Goal: Information Seeking & Learning: Learn about a topic

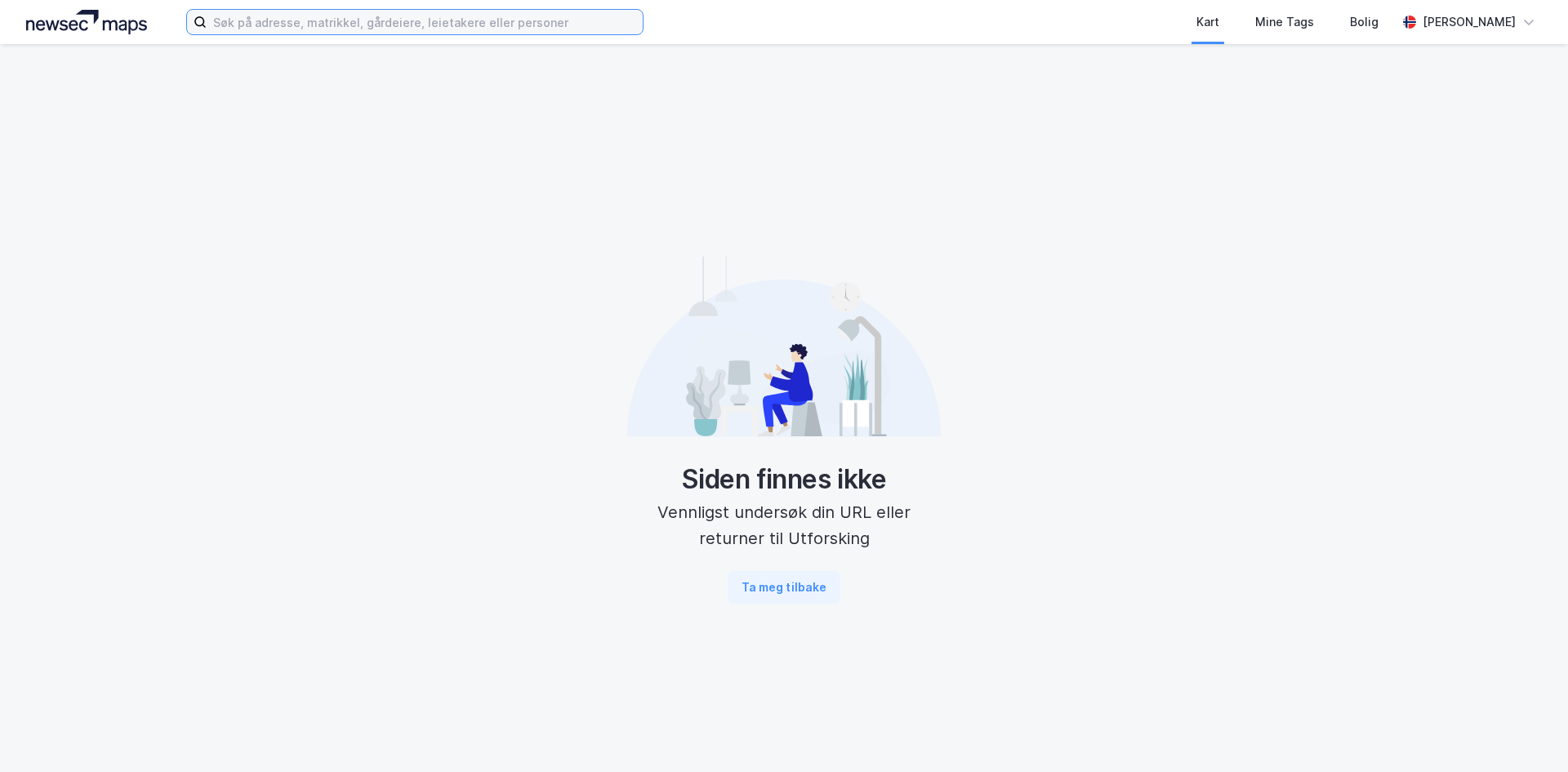
click at [438, 31] on input at bounding box center [425, 22] width 436 height 25
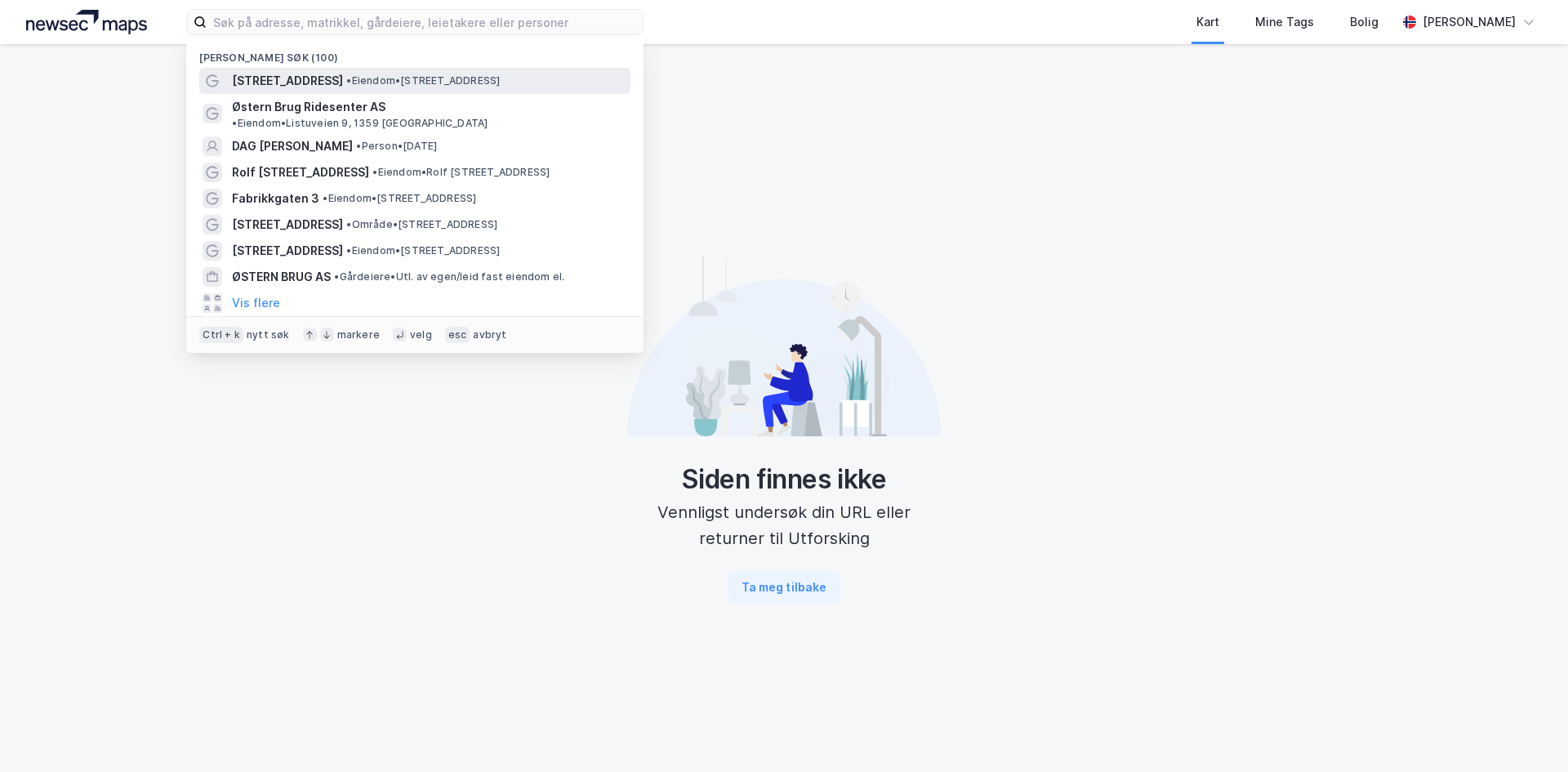
click at [346, 78] on span "• Eiendom • [STREET_ADDRESS]" at bounding box center [423, 81] width 154 height 13
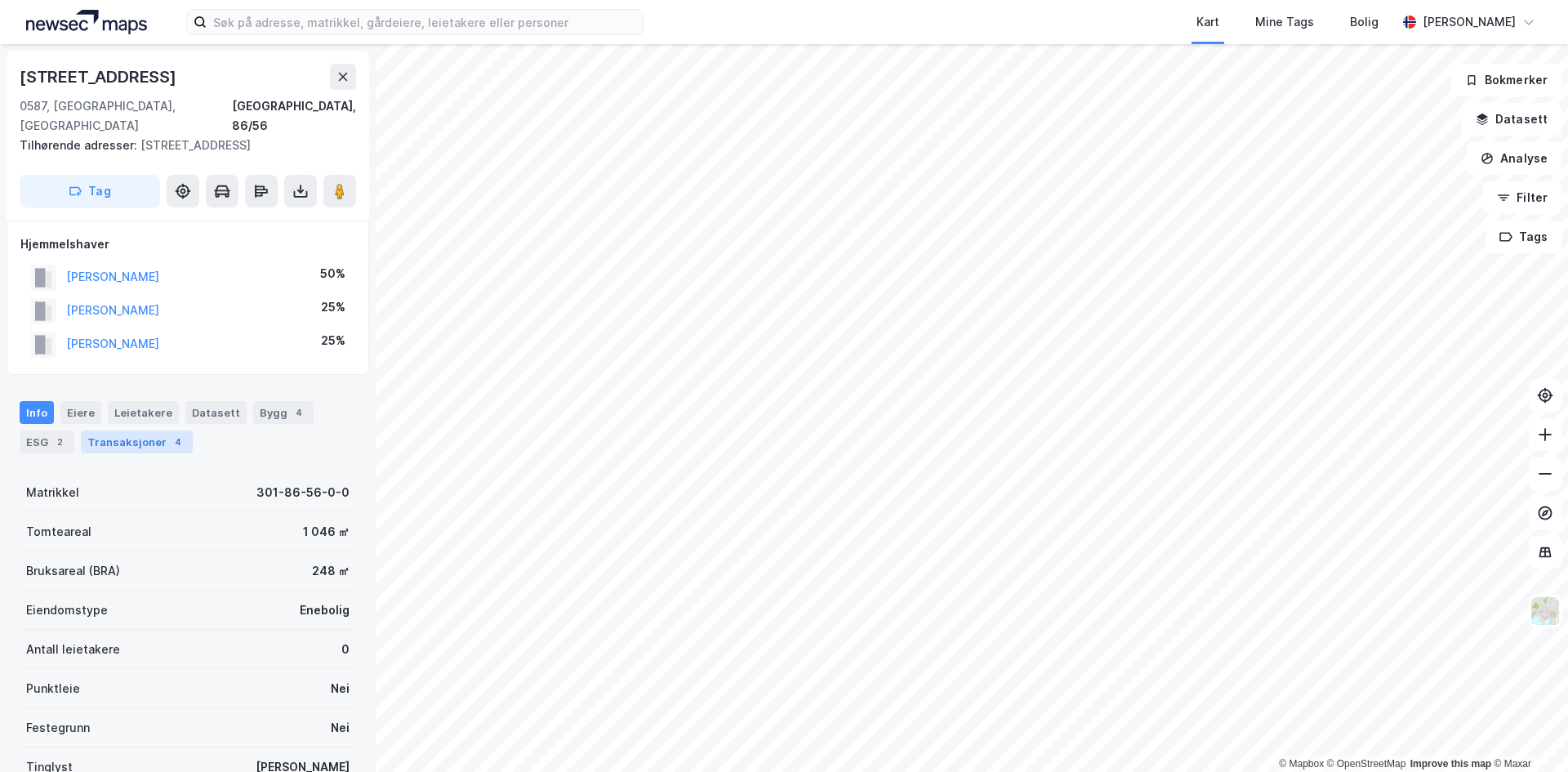
click at [117, 431] on div "Transaksjoner 4" at bounding box center [136, 442] width 112 height 23
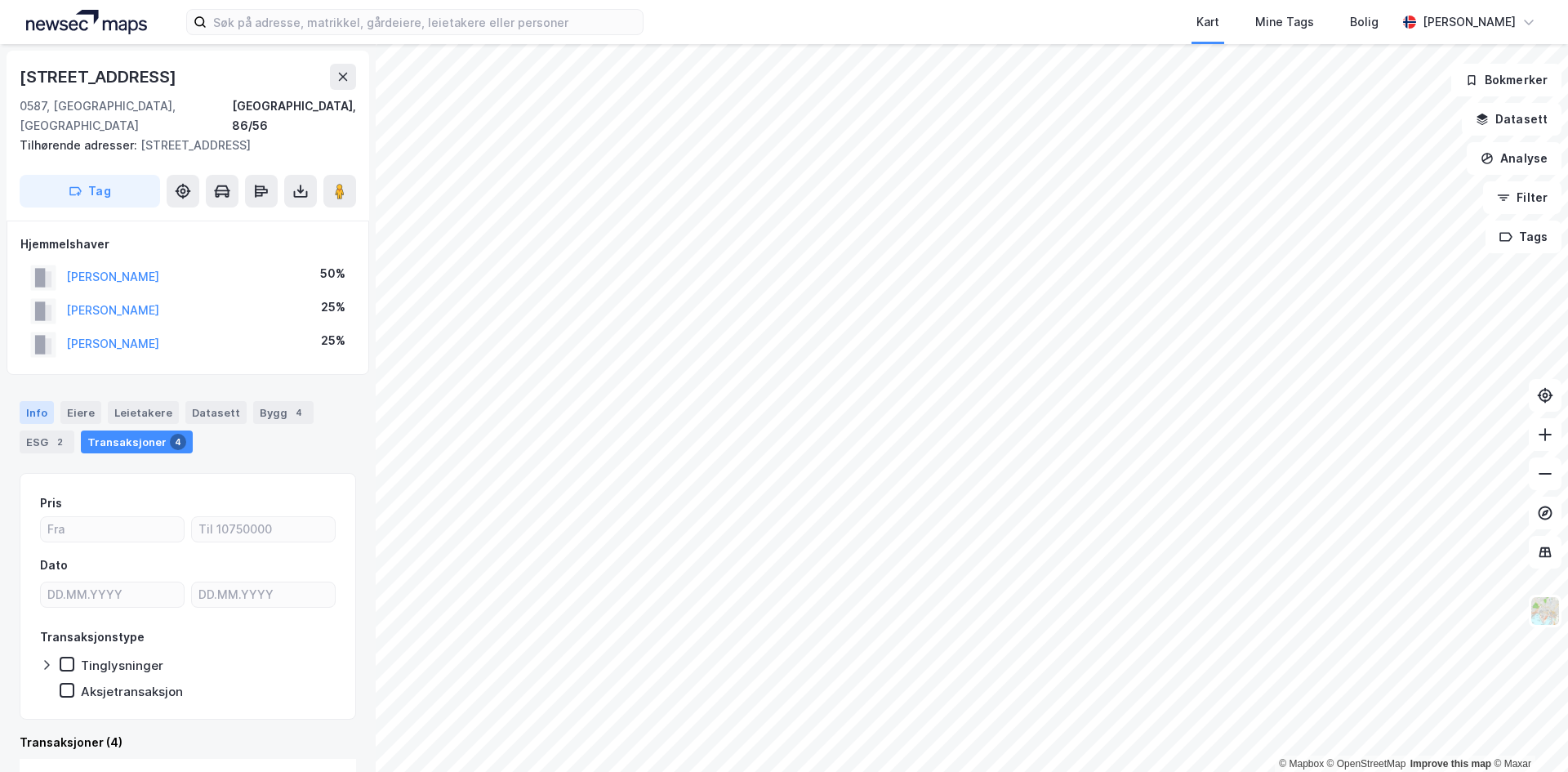
click at [37, 401] on div "Info" at bounding box center [36, 412] width 34 height 23
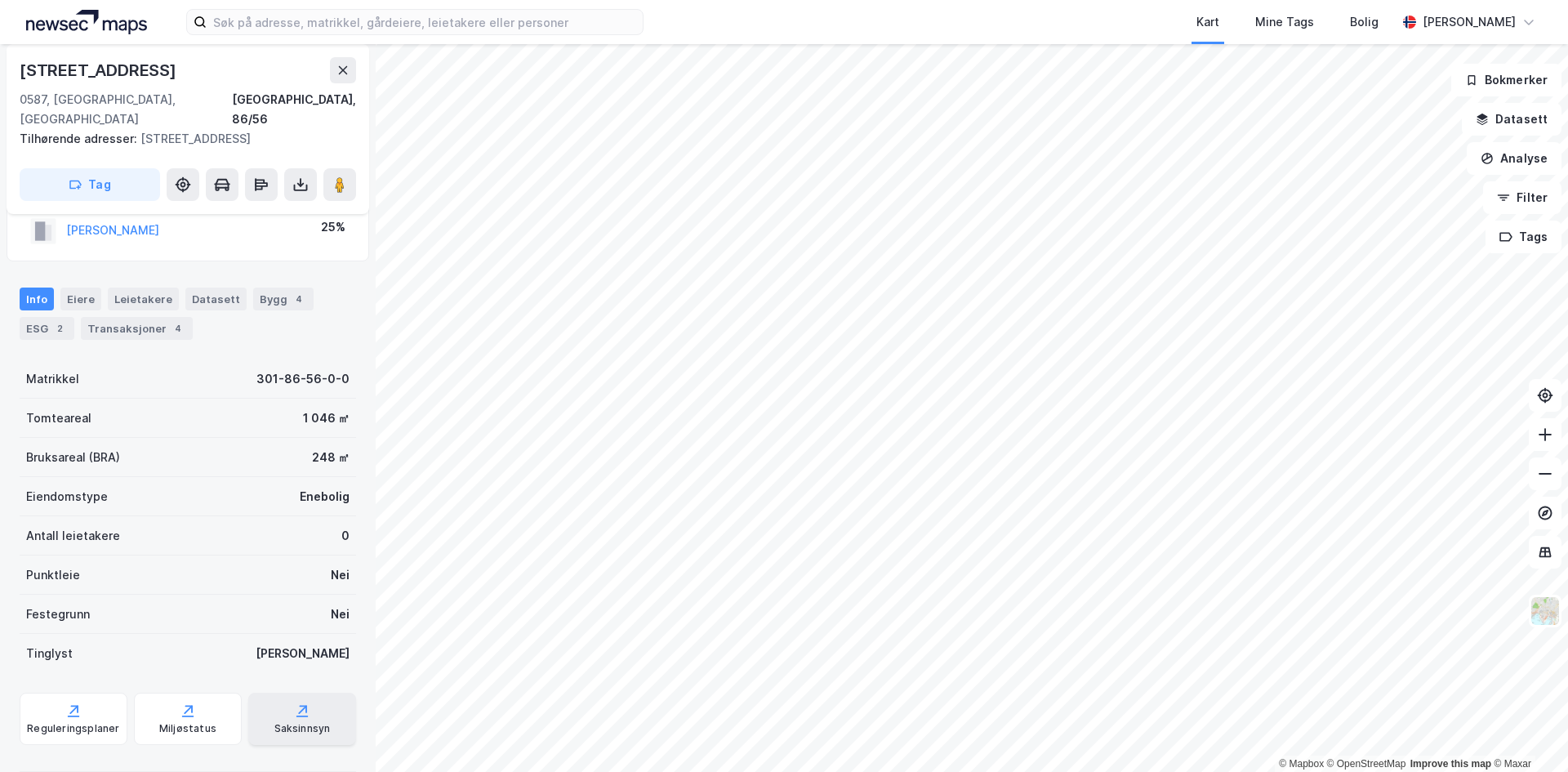
scroll to position [186, 0]
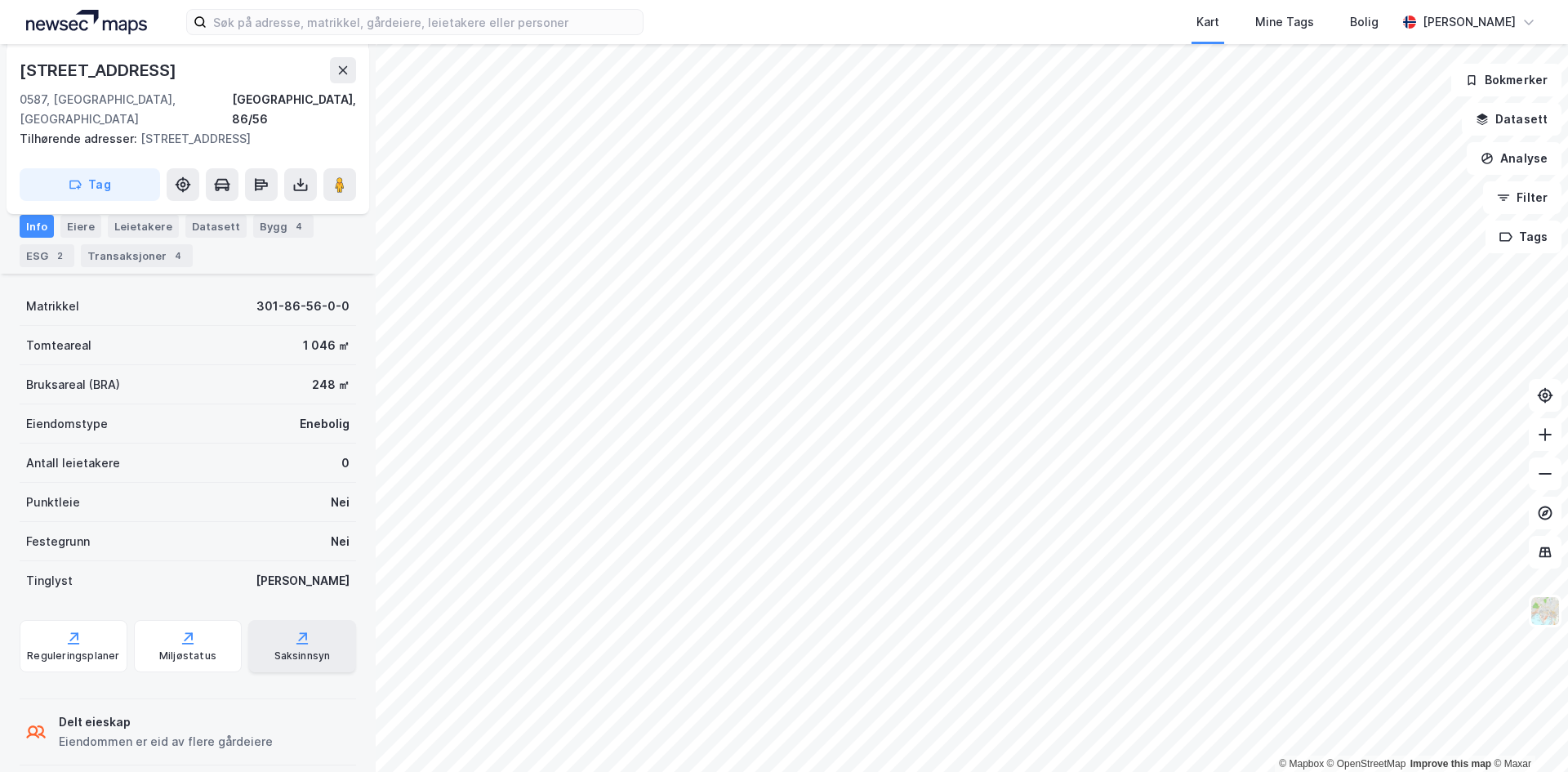
click at [280, 650] on div "Saksinnsyn" at bounding box center [303, 656] width 56 height 13
